Goal: Register for event/course

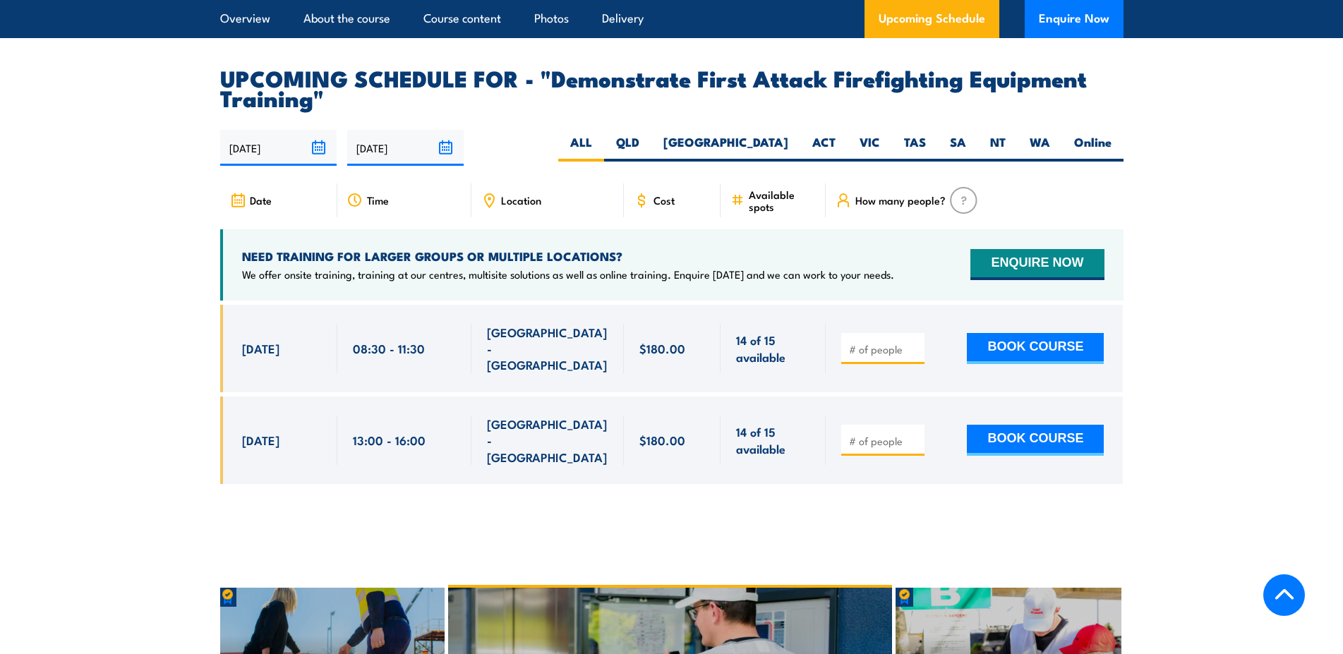
scroll to position [2448, 0]
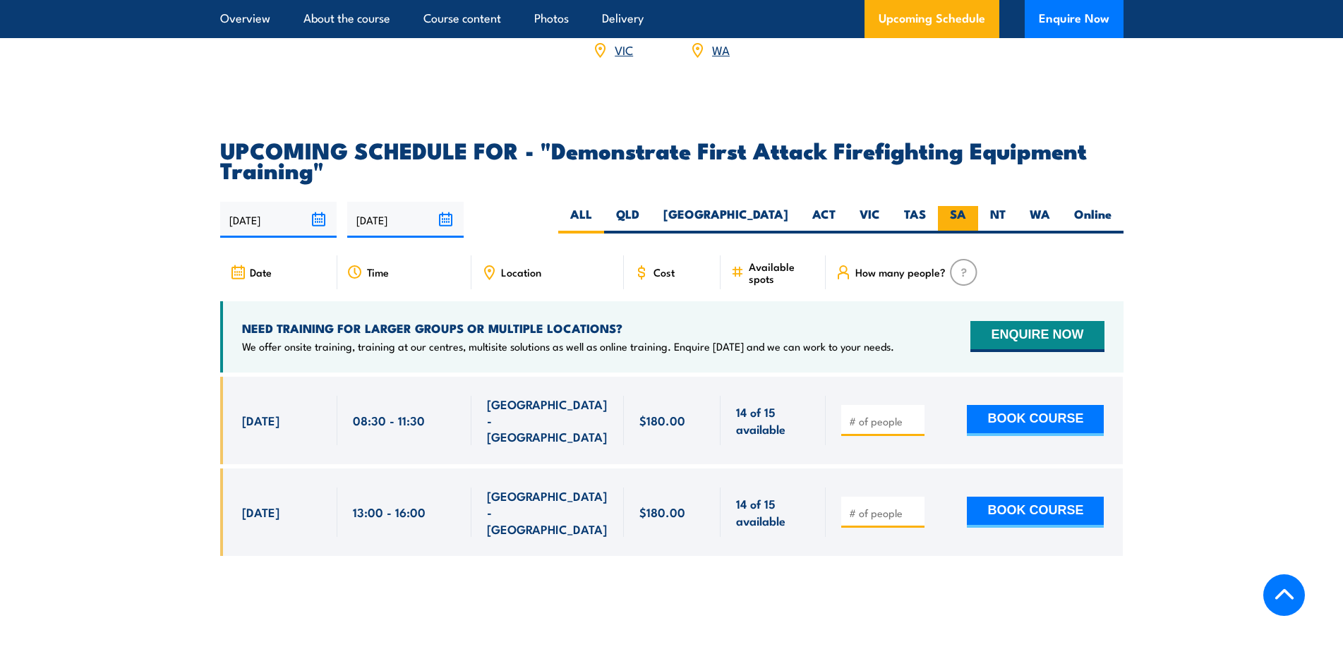
click at [950, 206] on label "SA" at bounding box center [958, 220] width 40 height 28
click at [966, 206] on input "SA" at bounding box center [970, 210] width 9 height 9
radio input "true"
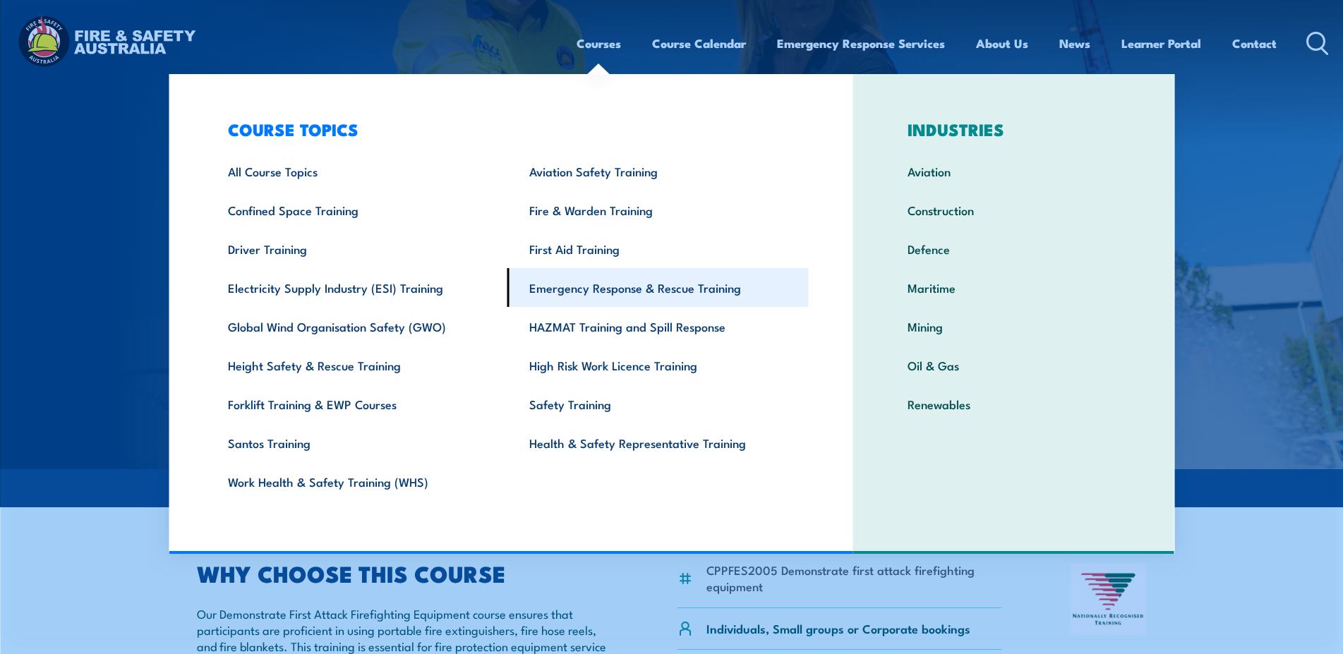
click at [611, 293] on link "Emergency Response & Rescue Training" at bounding box center [658, 287] width 301 height 39
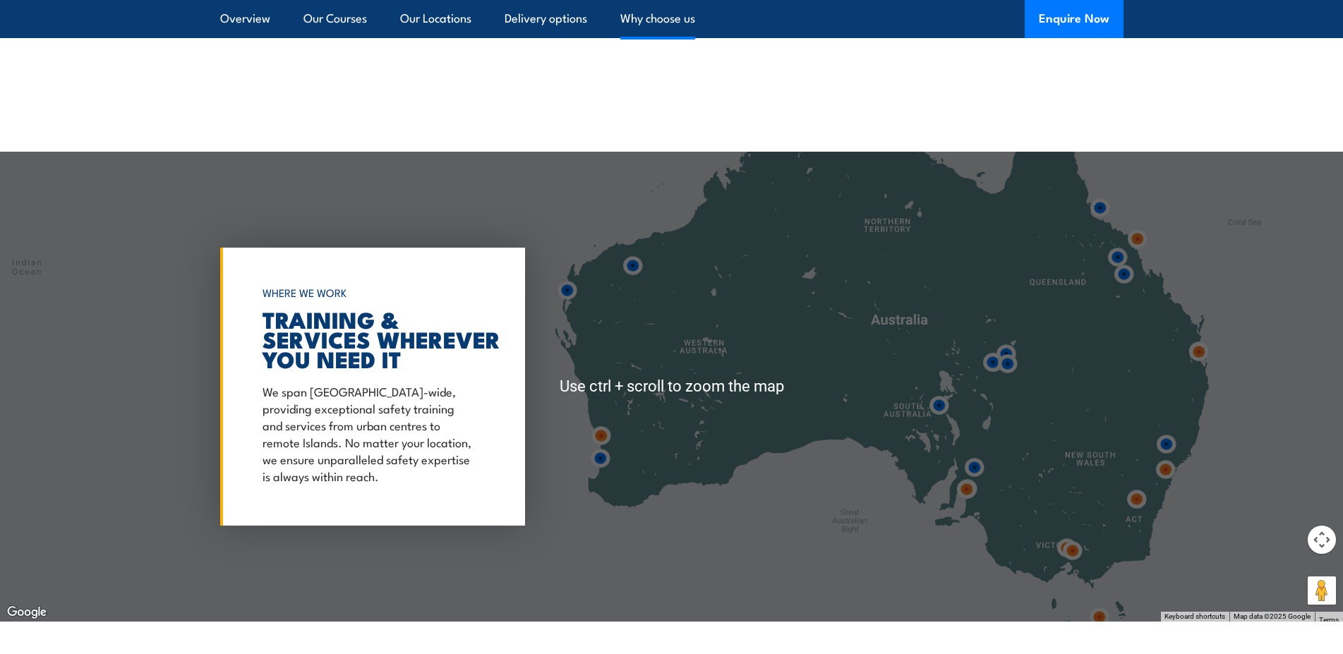
scroll to position [2880, 0]
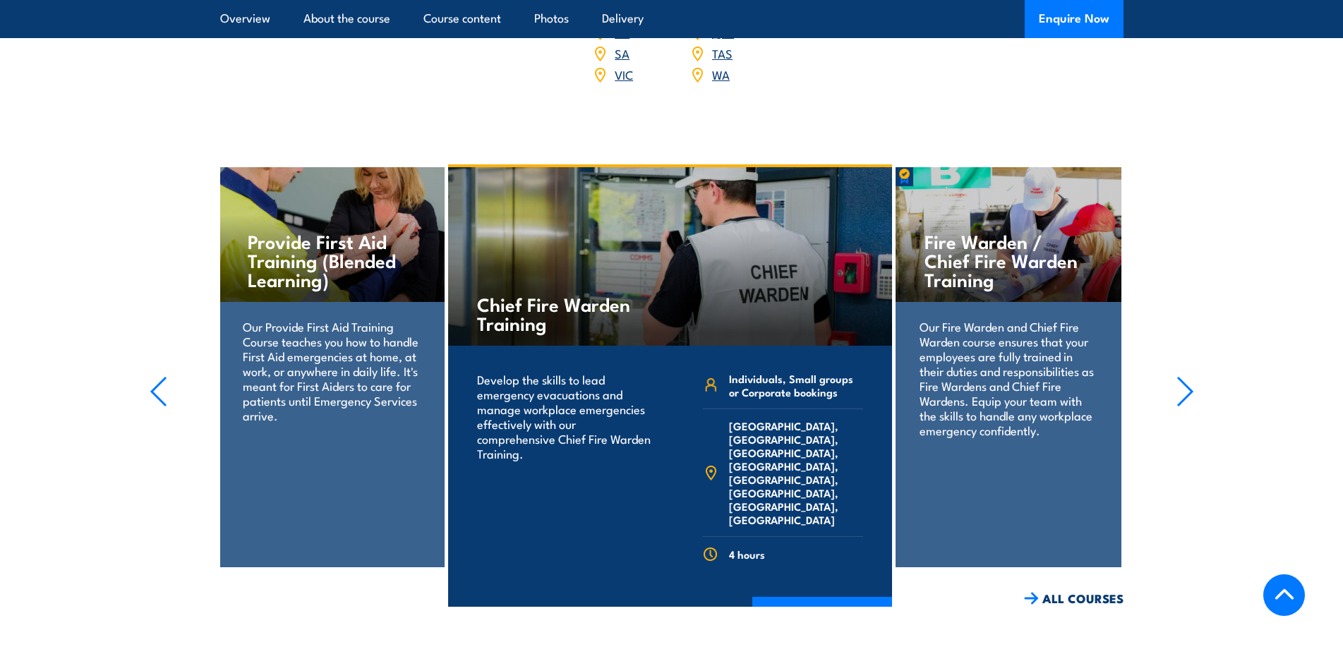
scroll to position [2061, 0]
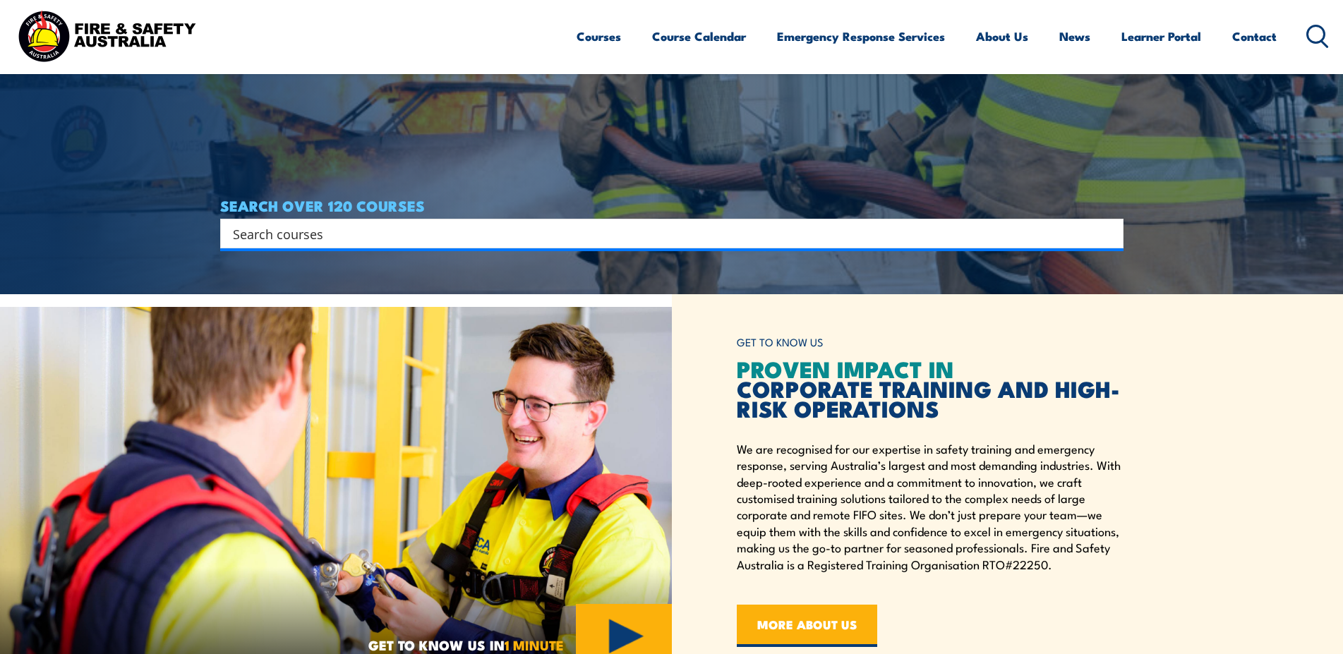
scroll to position [792, 0]
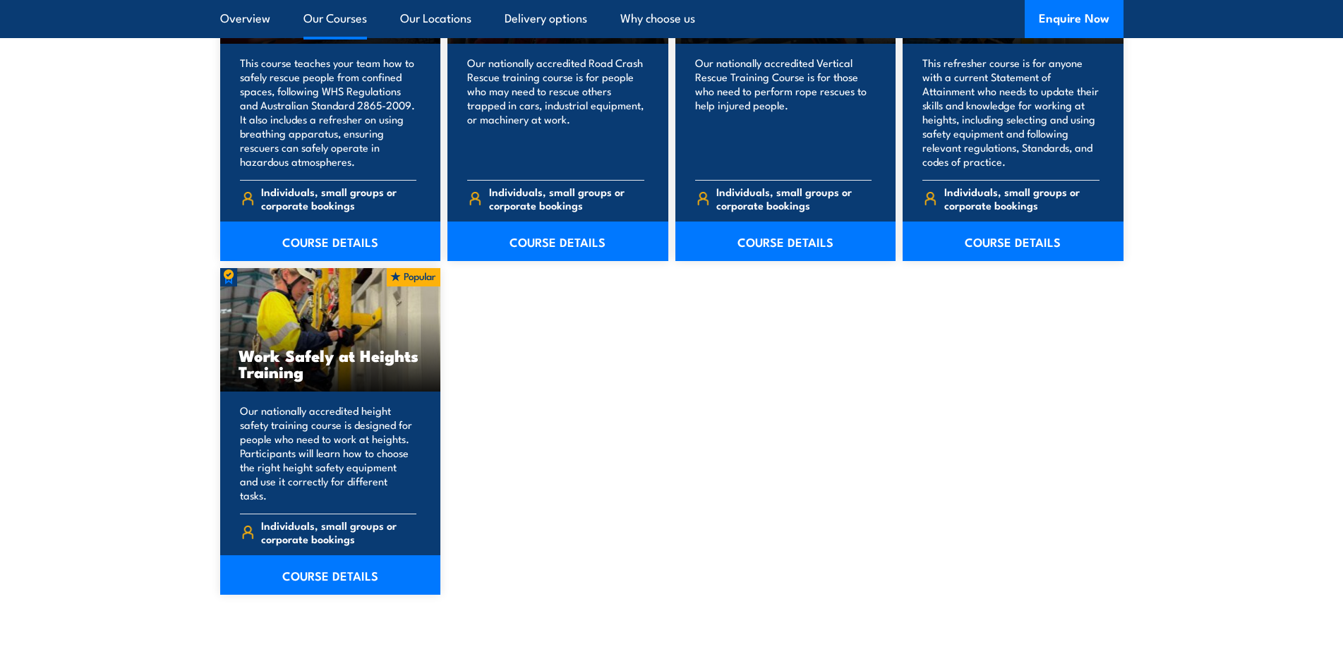
scroll to position [1656, 0]
click at [352, 572] on link "COURSE DETAILS" at bounding box center [330, 576] width 221 height 40
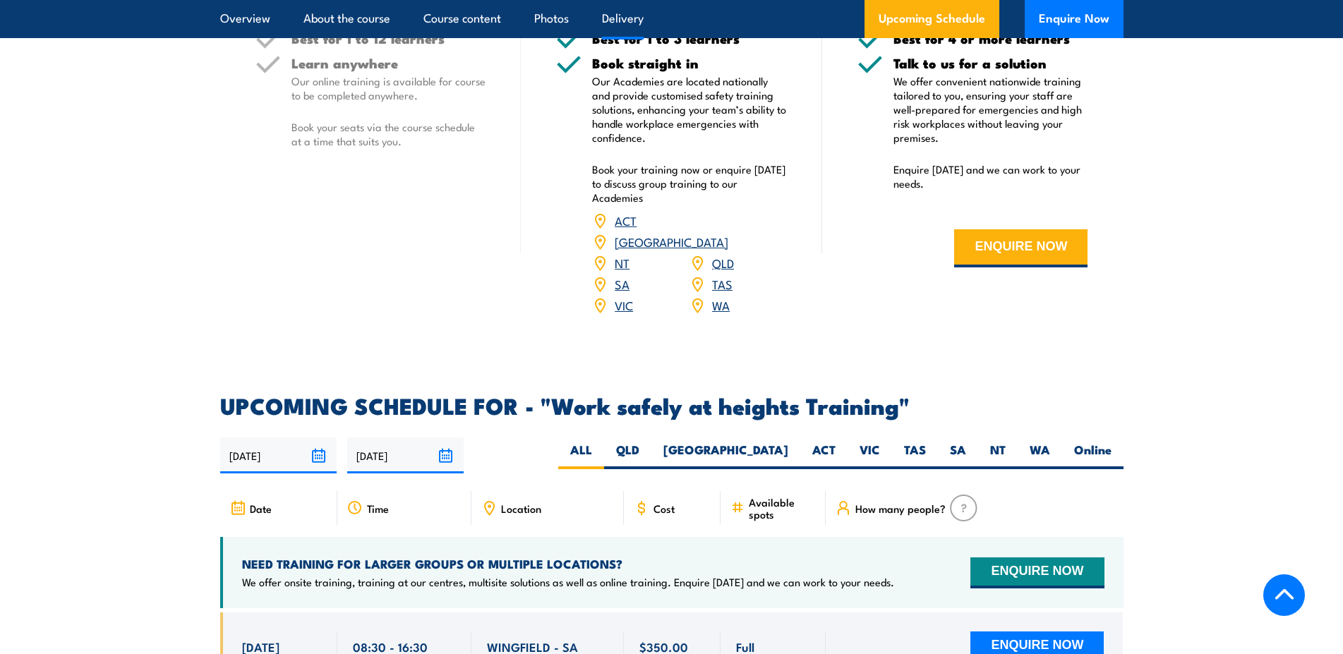
scroll to position [2160, 0]
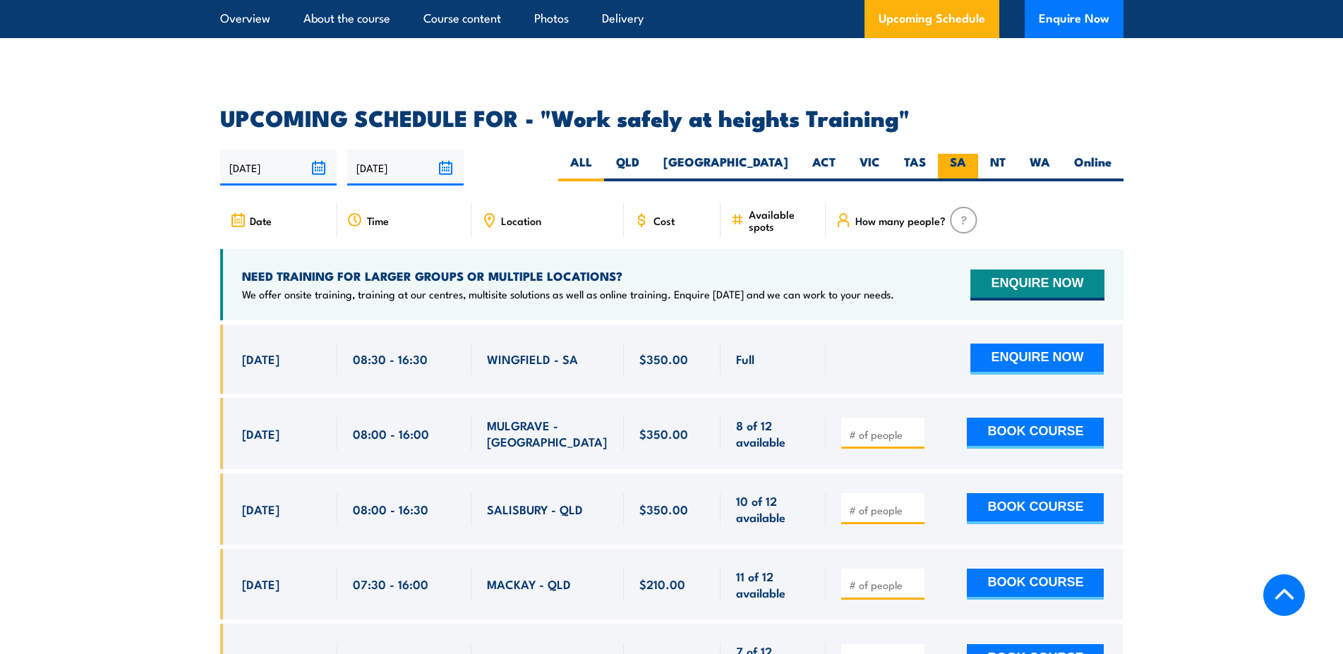
click at [965, 154] on label "SA" at bounding box center [958, 168] width 40 height 28
click at [966, 154] on input "SA" at bounding box center [970, 158] width 9 height 9
radio input "true"
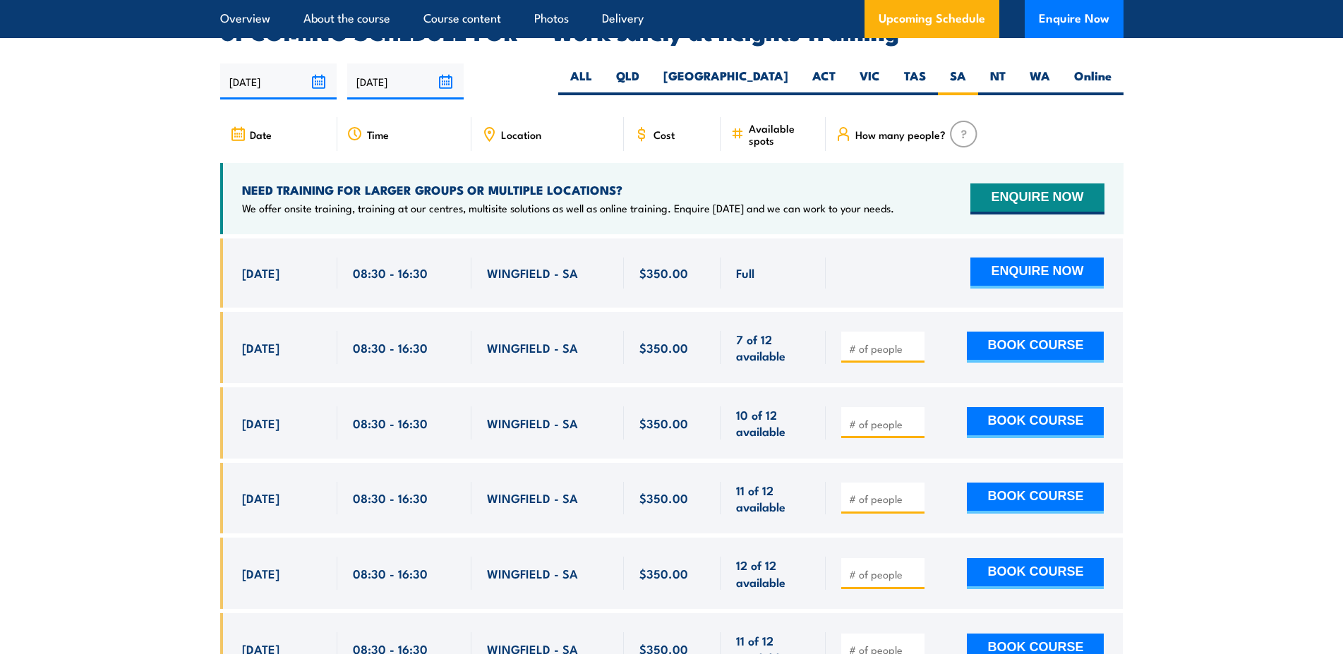
scroll to position [2246, 0]
click at [548, 284] on div "WINGFIELD - SA" at bounding box center [548, 273] width 152 height 69
click at [513, 265] on span "WINGFIELD - SA" at bounding box center [532, 273] width 91 height 16
